Goal: Check status: Check status

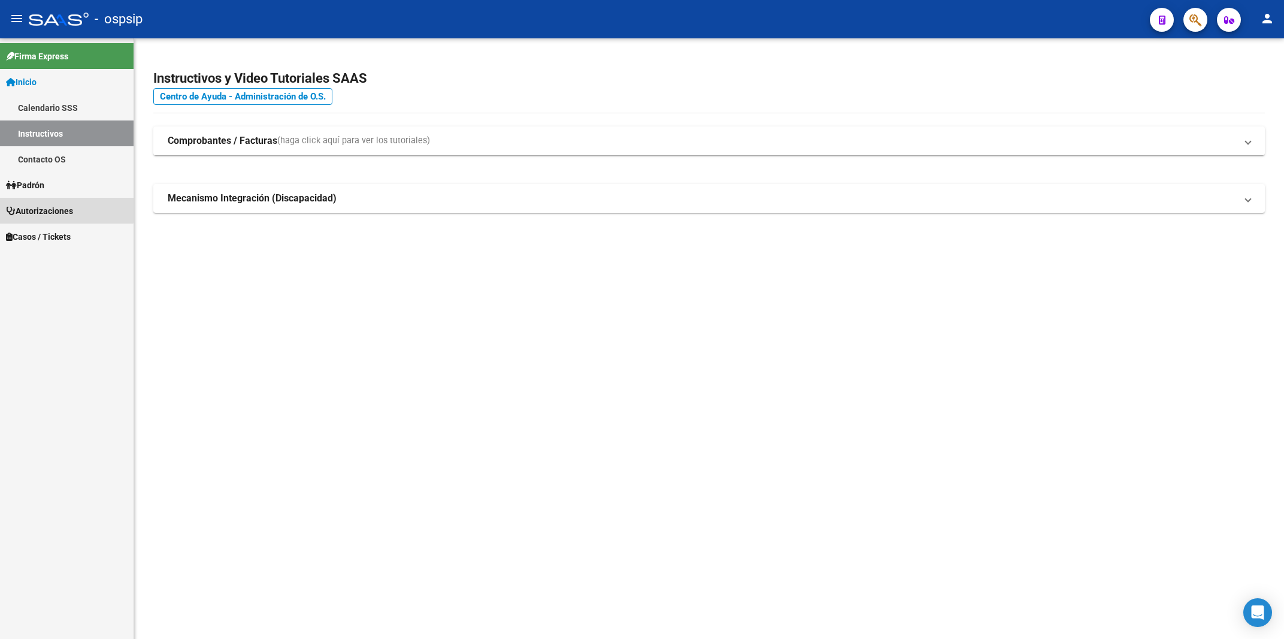
click at [53, 205] on span "Autorizaciones" at bounding box center [39, 210] width 67 height 13
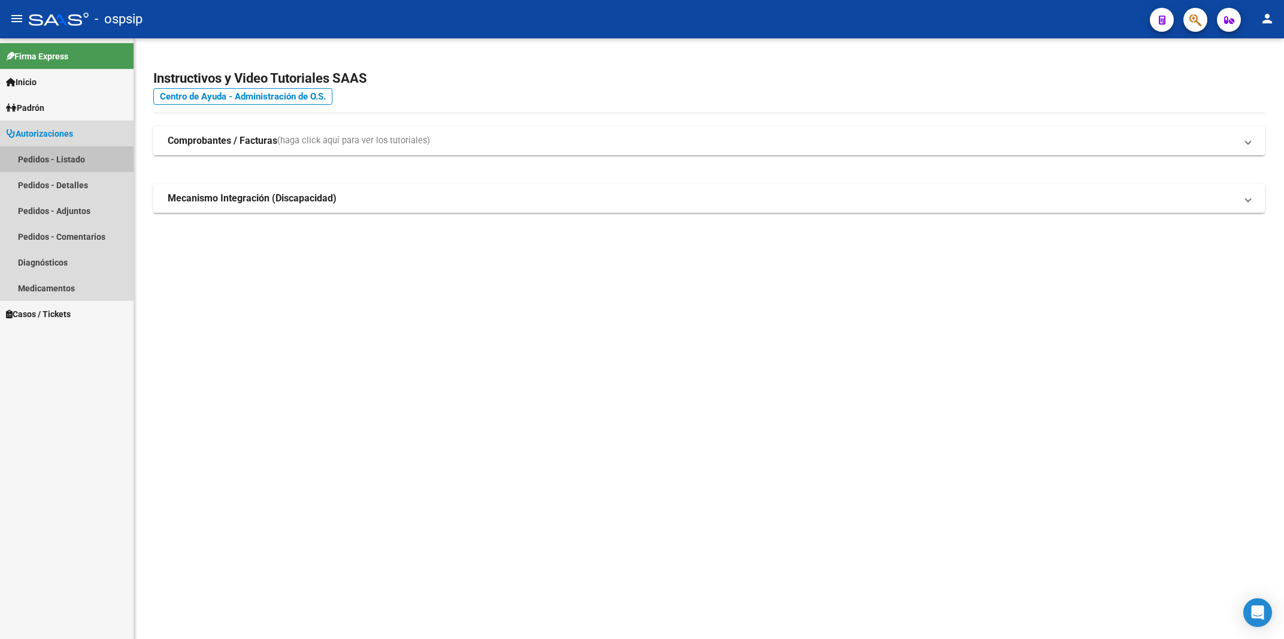
click at [34, 163] on link "Pedidos - Listado" at bounding box center [67, 159] width 134 height 26
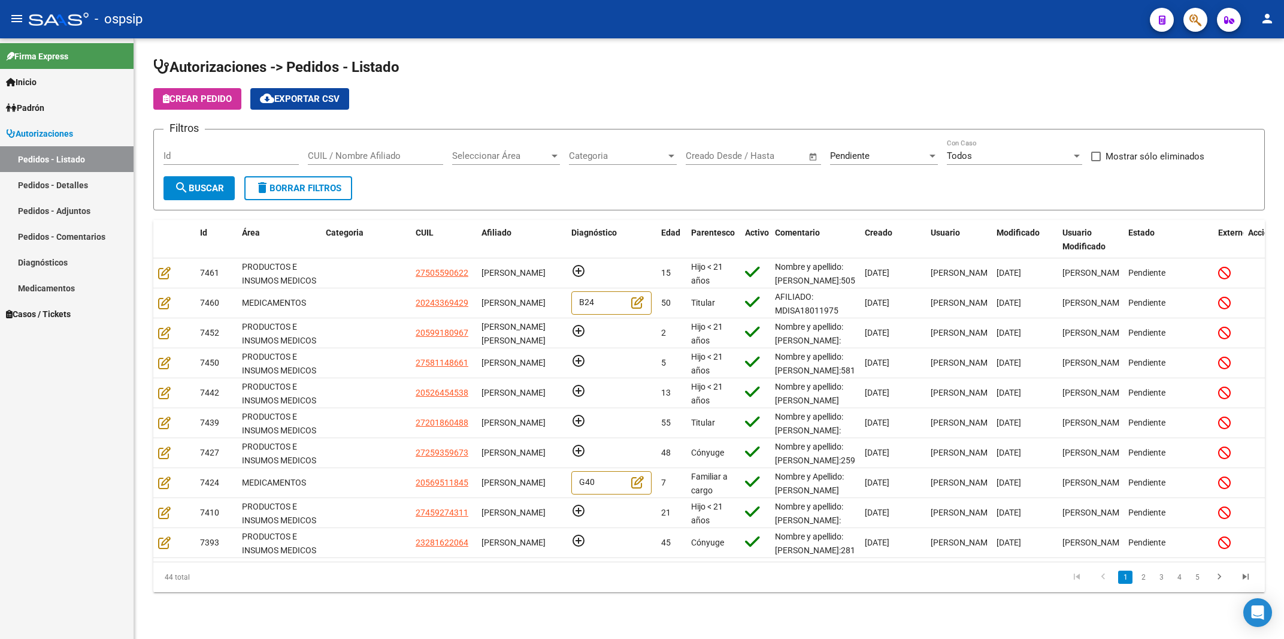
click at [235, 156] on input "Id" at bounding box center [231, 155] width 135 height 11
type input "7204"
click at [859, 162] on div "Pendiente Seleccionar Estado" at bounding box center [884, 152] width 108 height 26
click at [862, 99] on span "Todos" at bounding box center [900, 102] width 140 height 27
click at [205, 185] on span "search Buscar" at bounding box center [199, 188] width 50 height 11
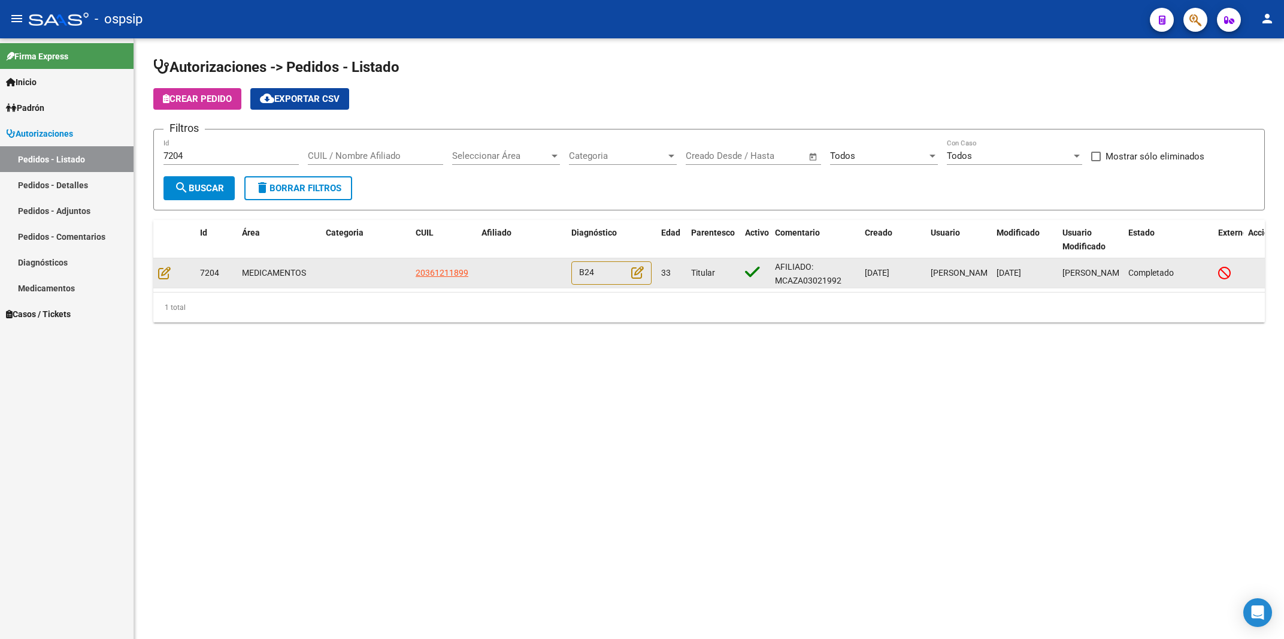
click at [157, 274] on datatable-body-cell at bounding box center [174, 272] width 42 height 29
click at [163, 271] on icon at bounding box center [164, 272] width 13 height 13
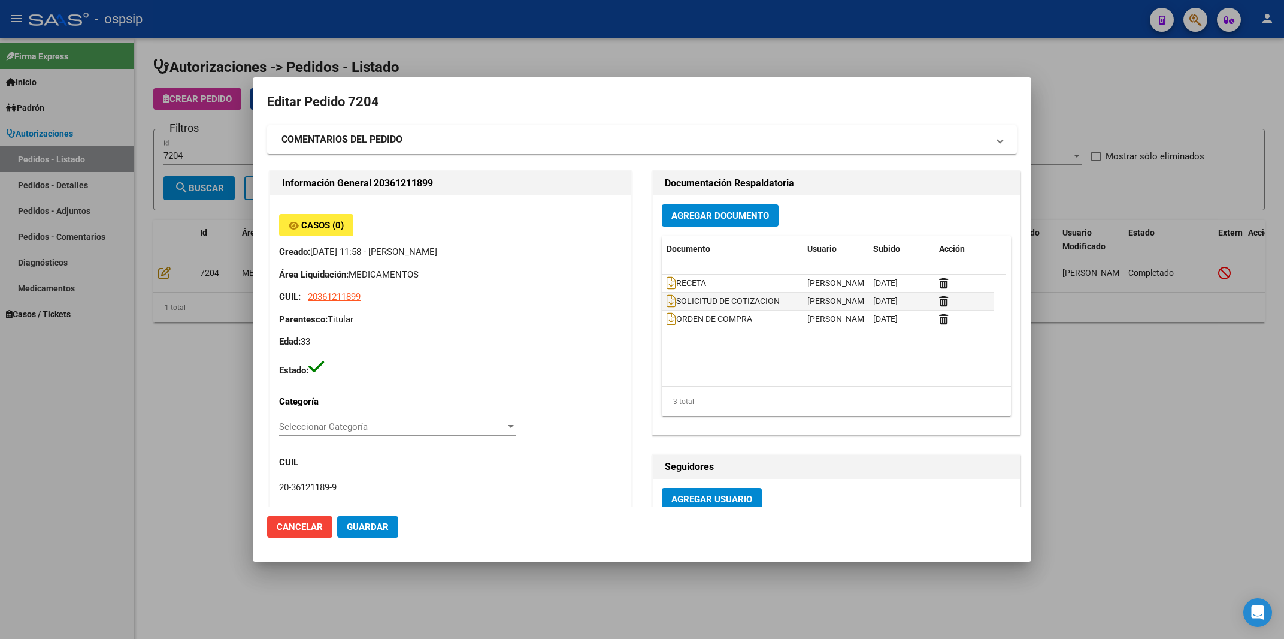
type input "[PERSON_NAME]"
type input "[GEOGRAPHIC_DATA], [GEOGRAPHIC_DATA], [PERSON_NAME] NÊ 127"
click at [667, 285] on icon at bounding box center [672, 282] width 10 height 13
